Goal: Transaction & Acquisition: Purchase product/service

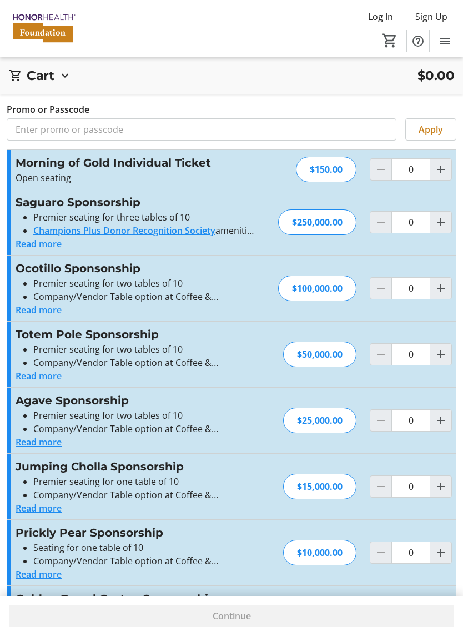
click at [443, 169] on mat-icon "Increment by one" at bounding box center [440, 169] width 13 height 13
click at [446, 167] on mat-icon "Increment by one" at bounding box center [440, 169] width 13 height 13
type input "2"
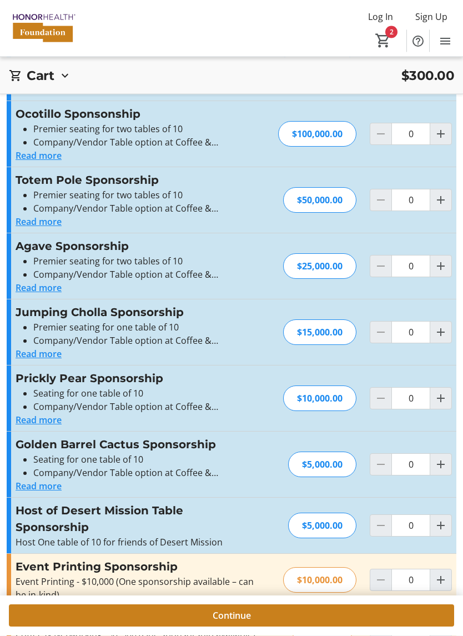
scroll to position [319, 0]
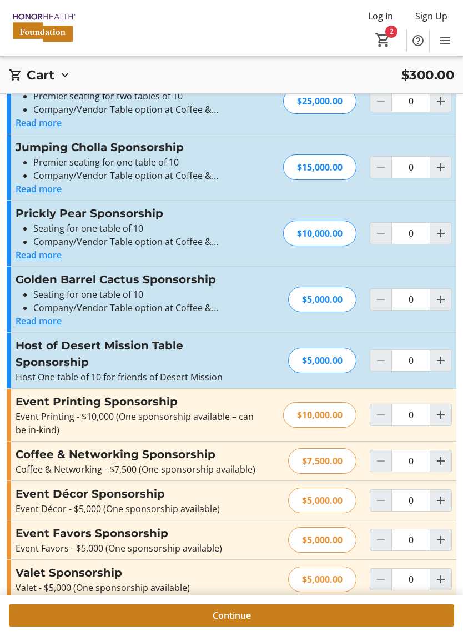
click at [238, 617] on span "Continue" at bounding box center [232, 615] width 38 height 13
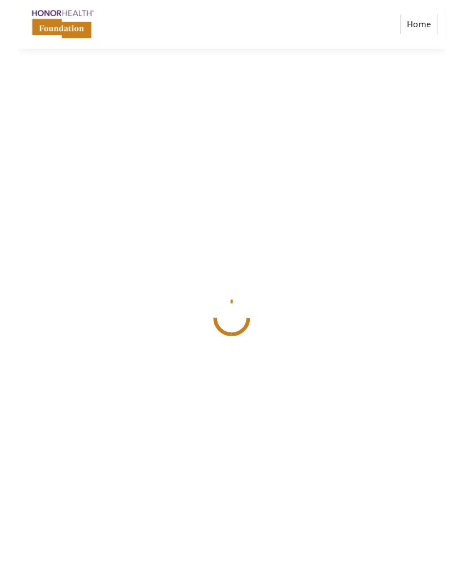
scroll to position [27, 0]
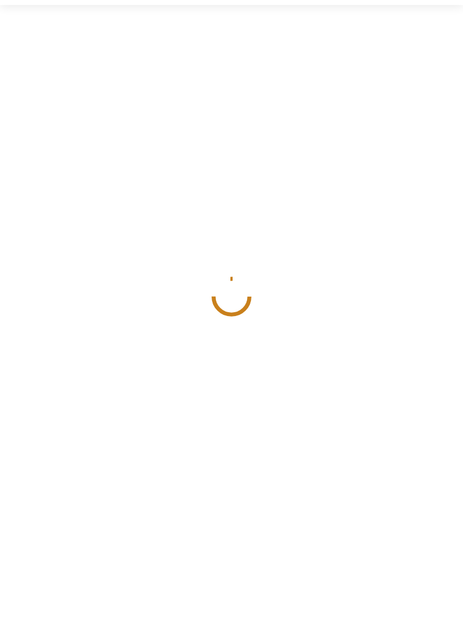
select select
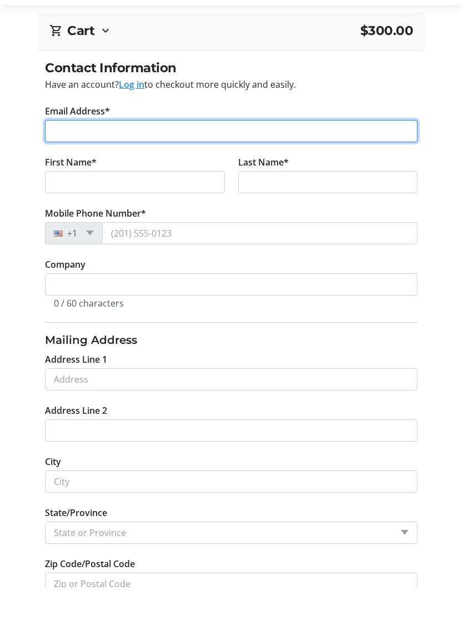
click at [163, 168] on input "Email Address*" at bounding box center [231, 179] width 372 height 22
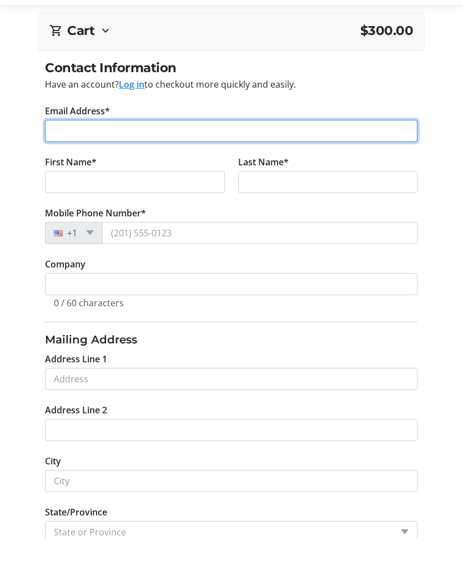
type input "[EMAIL_ADDRESS][DOMAIN_NAME]"
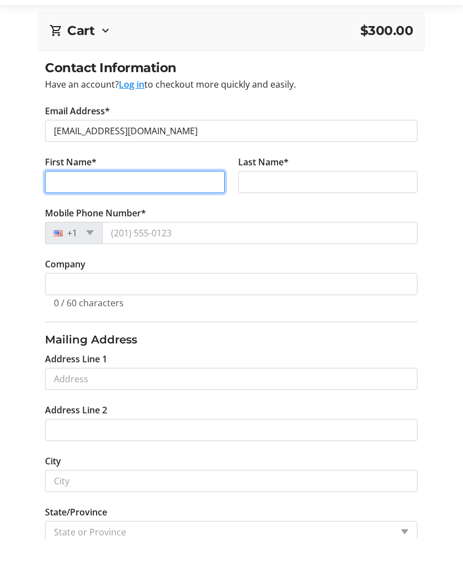
type input "April"
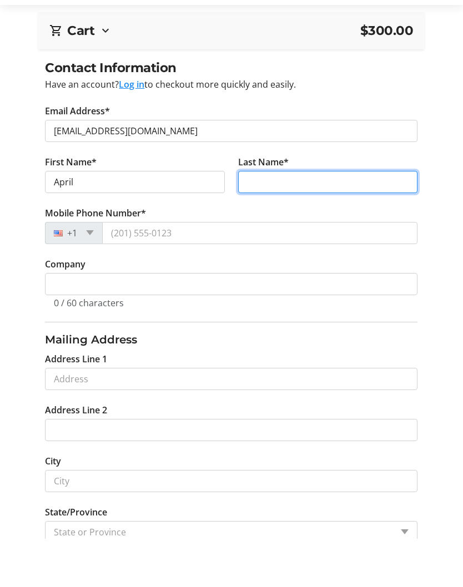
type input "[PERSON_NAME]"
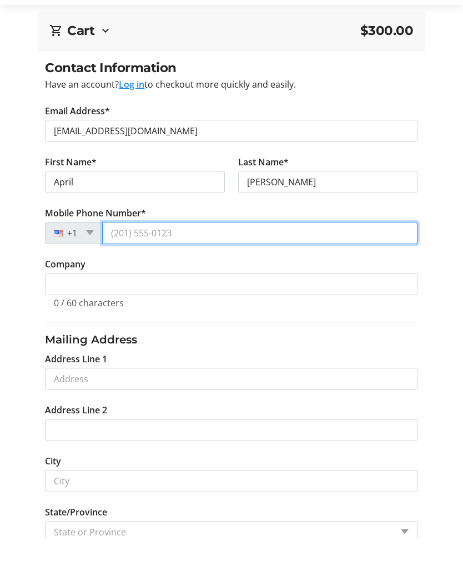
type input "[PHONE_NUMBER]"
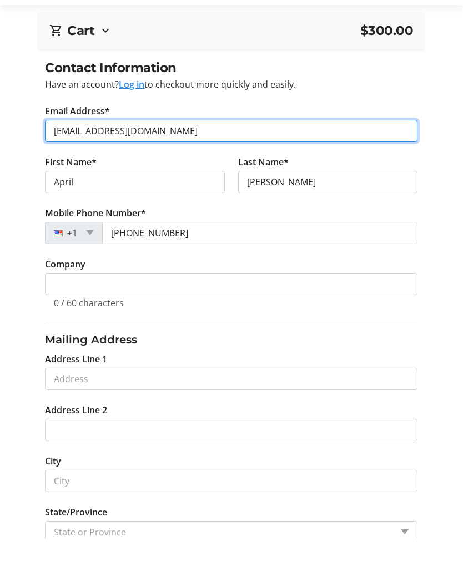
scroll to position [75, 0]
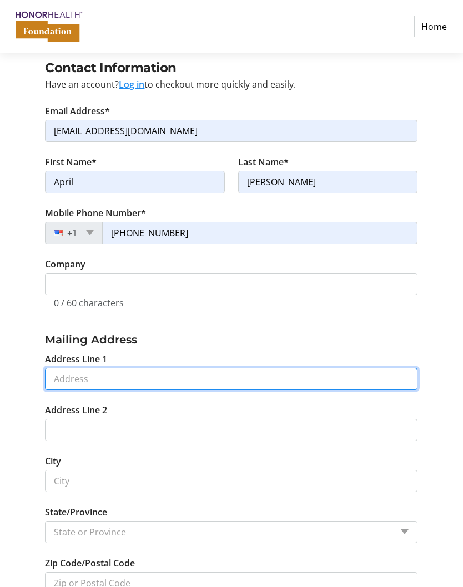
type input "[STREET_ADDRESS][MEDICAL_DATA]"
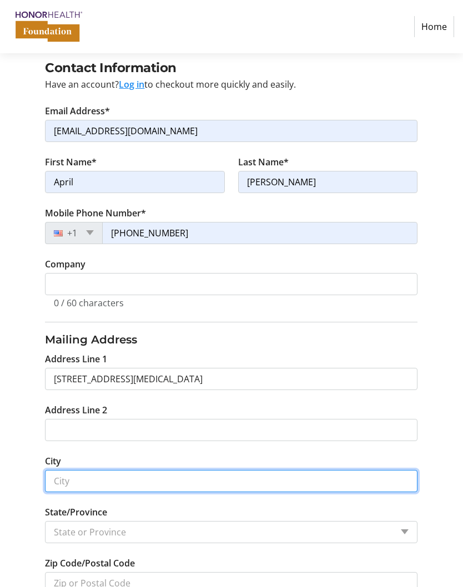
type input "Phoenix"
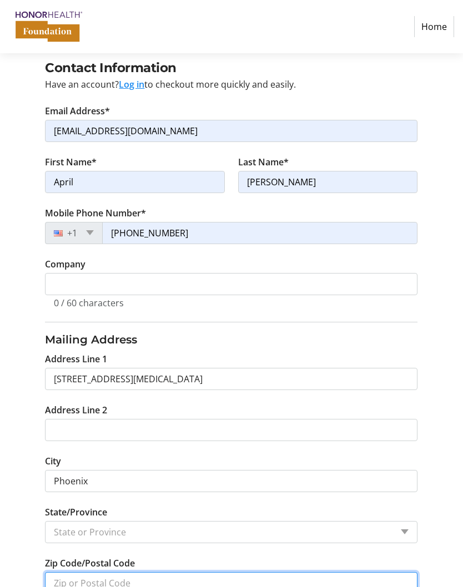
type input "85021"
select select "US"
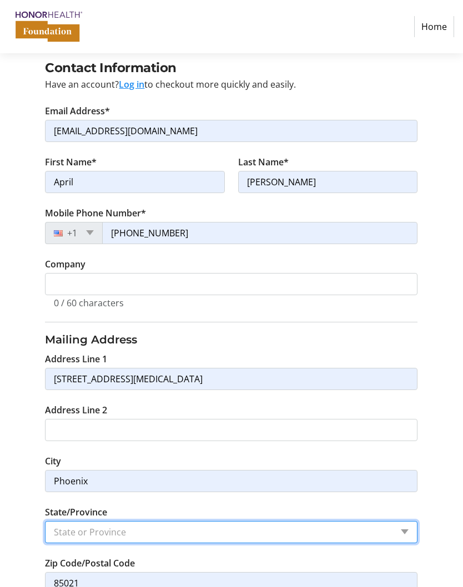
select select "AZ"
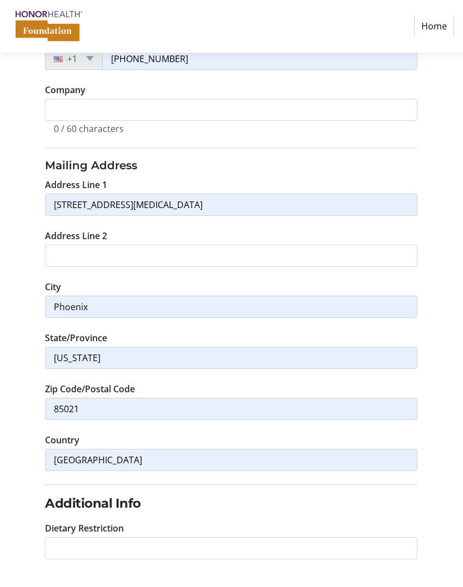
scroll to position [298, 0]
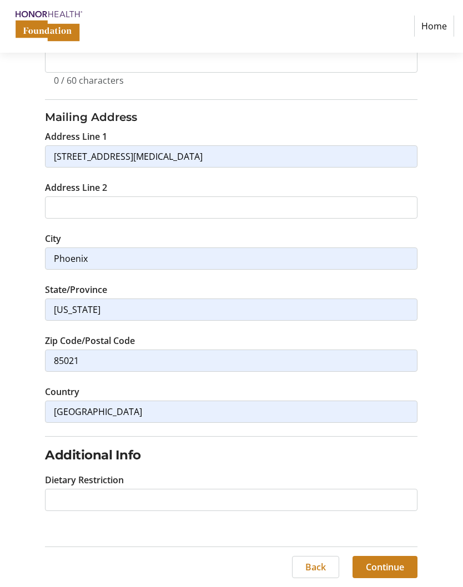
click at [391, 564] on span "Continue" at bounding box center [385, 567] width 38 height 13
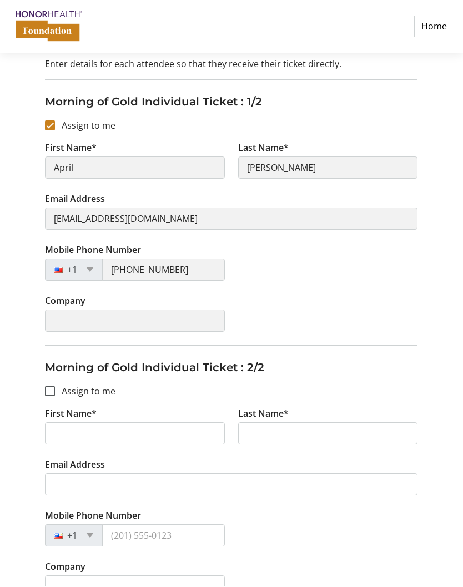
scroll to position [178, 0]
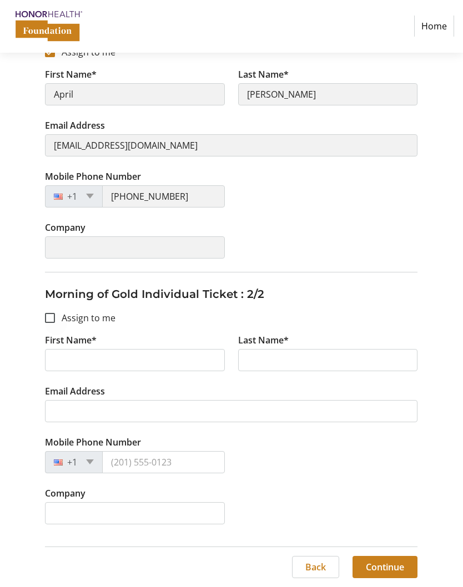
click at [58, 316] on div at bounding box center [50, 318] width 27 height 27
checkbox input "true"
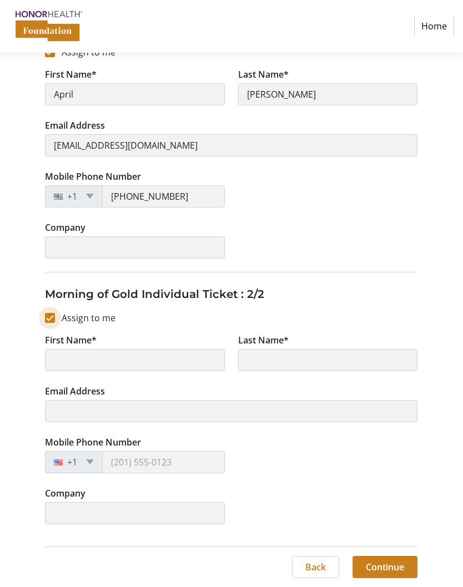
type input "April"
type input "[PERSON_NAME]"
type input "[EMAIL_ADDRESS][DOMAIN_NAME]"
type input "[PHONE_NUMBER]"
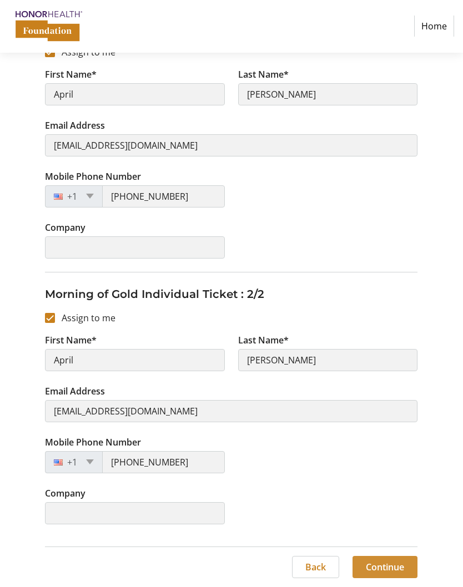
click at [387, 567] on span "Continue" at bounding box center [385, 567] width 38 height 13
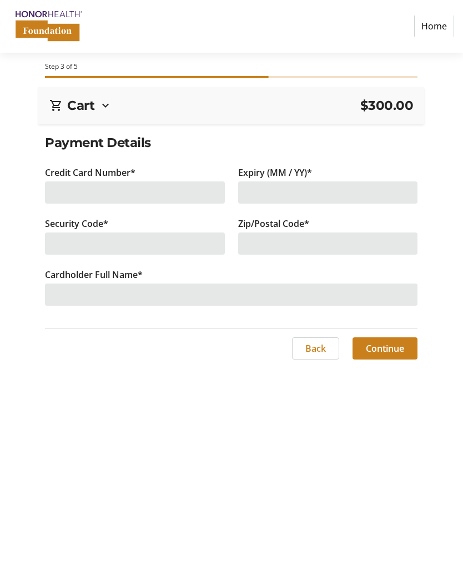
scroll to position [48, 0]
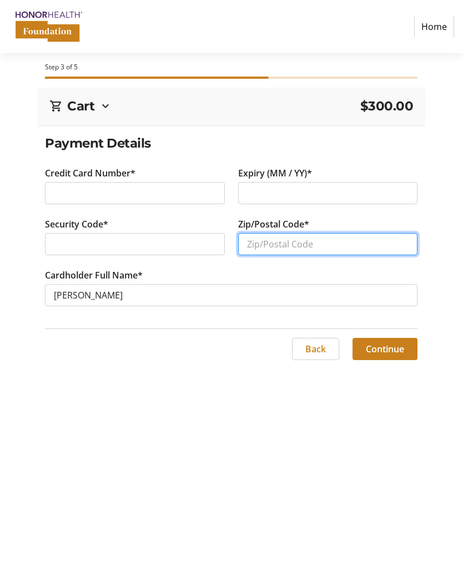
click at [299, 233] on input "Zip/Postal Code*" at bounding box center [328, 244] width 180 height 22
type input "85021"
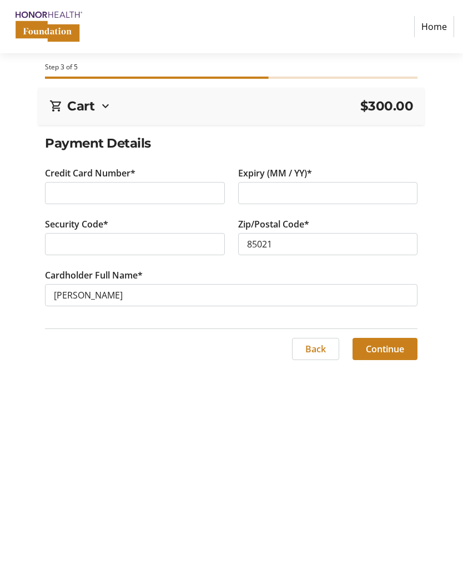
click at [396, 343] on span "Continue" at bounding box center [385, 349] width 38 height 13
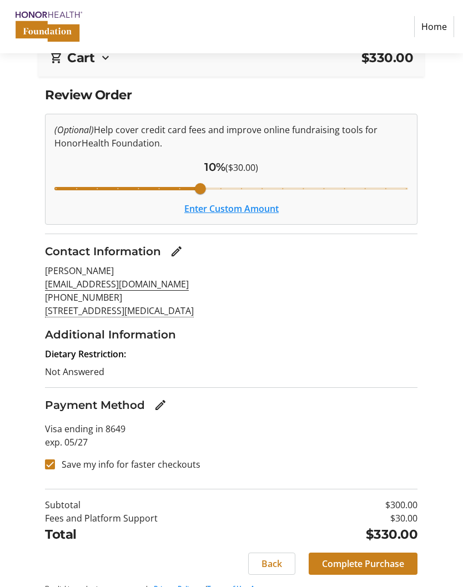
scroll to position [63, 0]
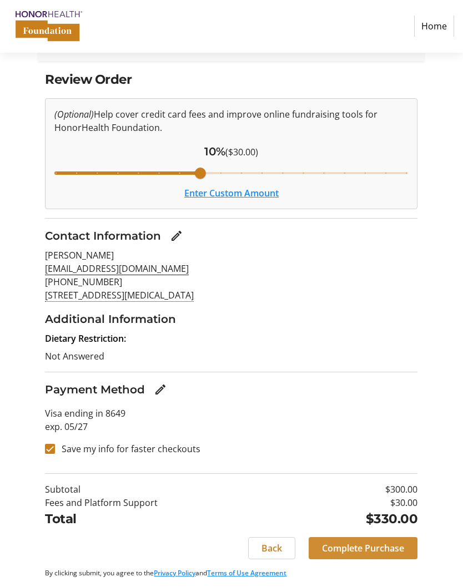
click at [370, 545] on span "Complete Purchase" at bounding box center [363, 548] width 82 height 13
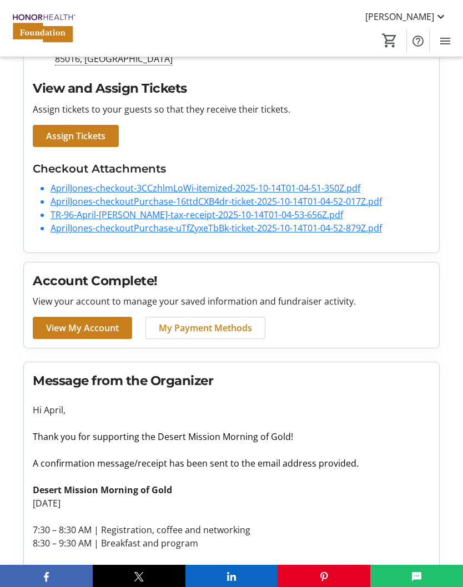
scroll to position [307, 0]
